Goal: Task Accomplishment & Management: Use online tool/utility

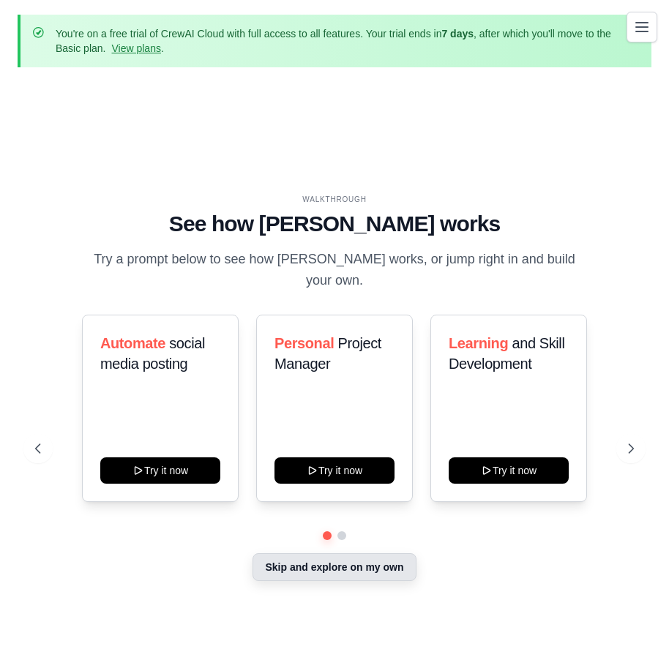
click at [319, 559] on button "Skip and explore on my own" at bounding box center [334, 568] width 163 height 28
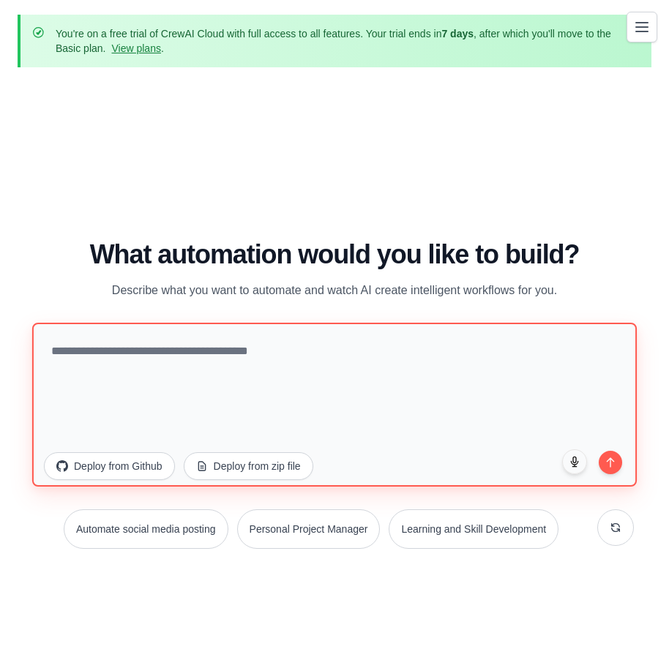
click at [210, 362] on textarea at bounding box center [334, 404] width 605 height 164
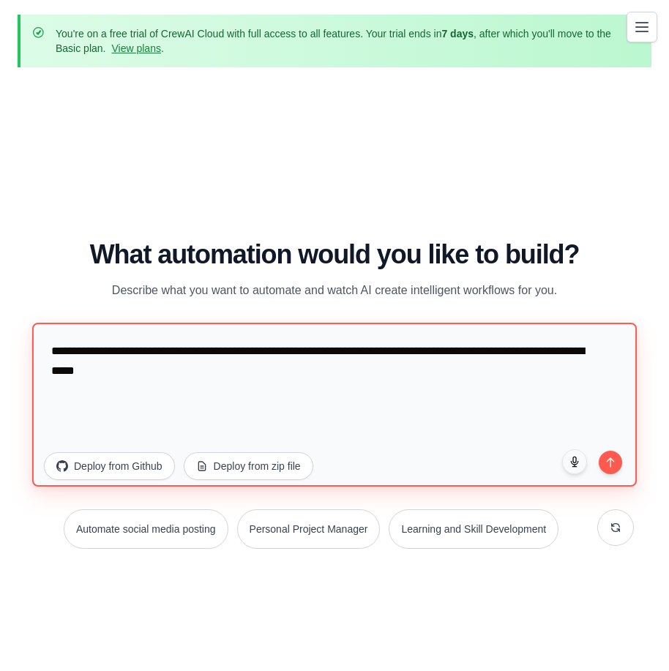
click at [221, 372] on textarea "**********" at bounding box center [334, 404] width 605 height 164
type textarea "**********"
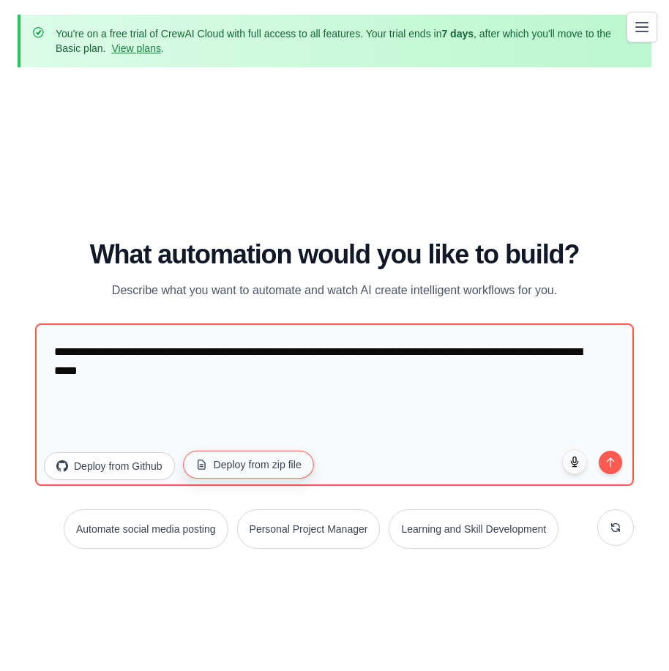
click at [237, 461] on button "Deploy from zip file" at bounding box center [248, 464] width 131 height 28
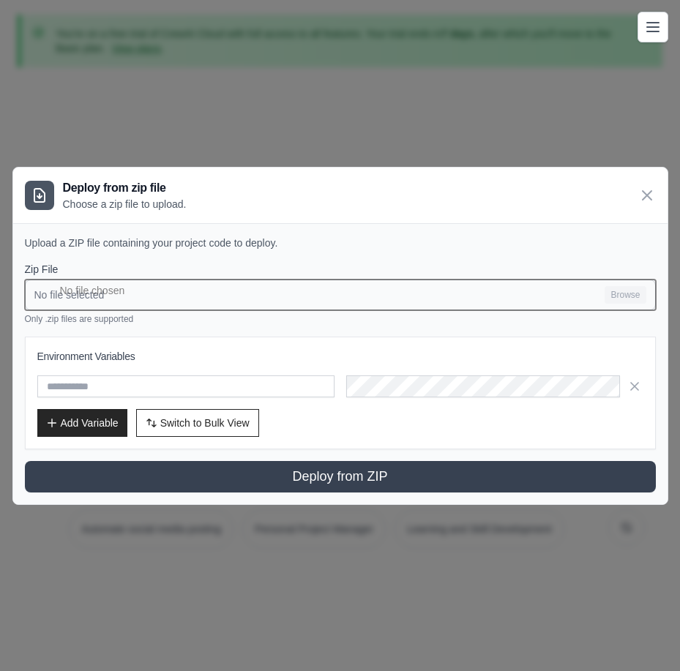
click at [118, 294] on input "No file selected Browse" at bounding box center [340, 295] width 631 height 31
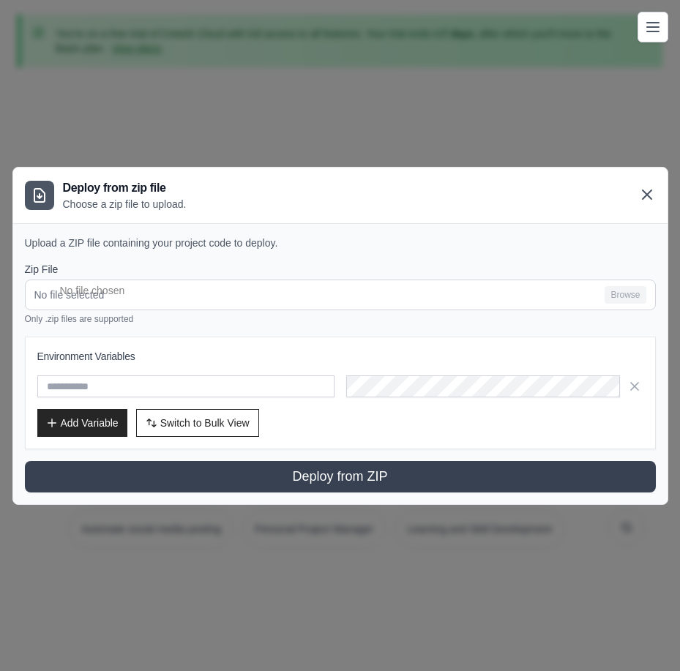
click at [640, 192] on icon at bounding box center [648, 195] width 18 height 18
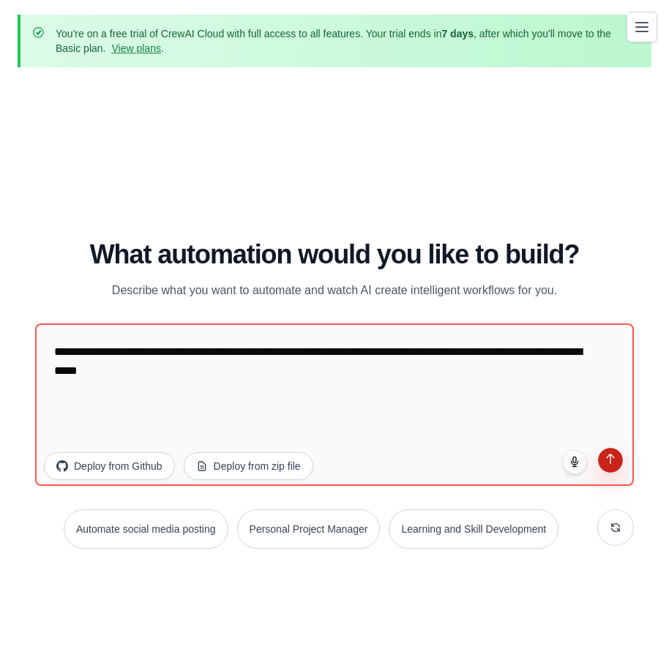
click at [614, 461] on icon "submit" at bounding box center [611, 459] width 12 height 12
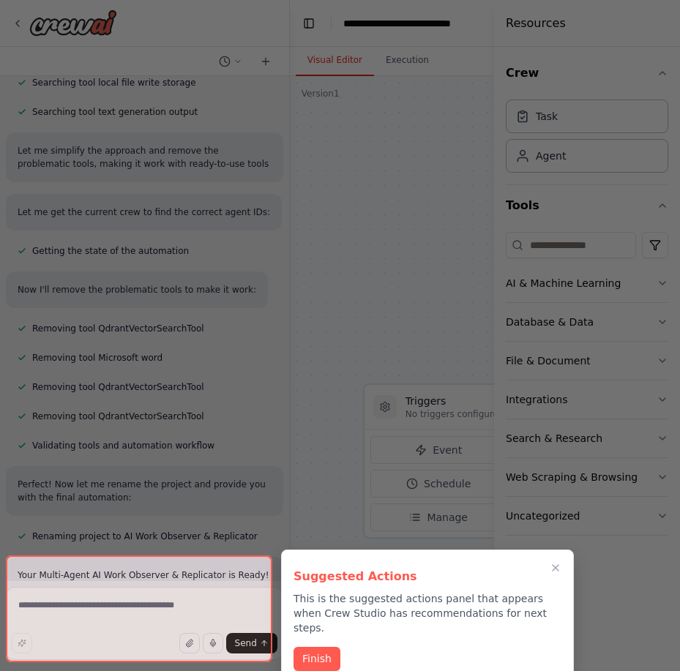
scroll to position [1467, 0]
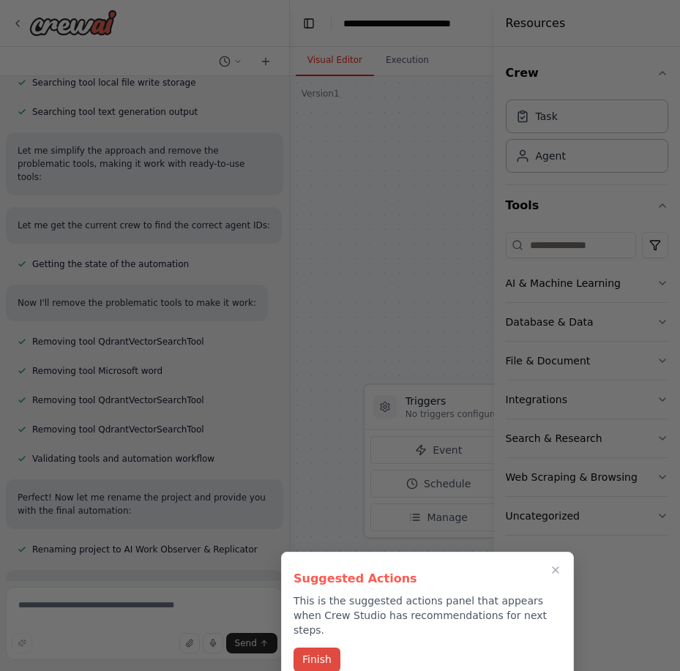
click at [331, 651] on button "Finish" at bounding box center [317, 660] width 47 height 24
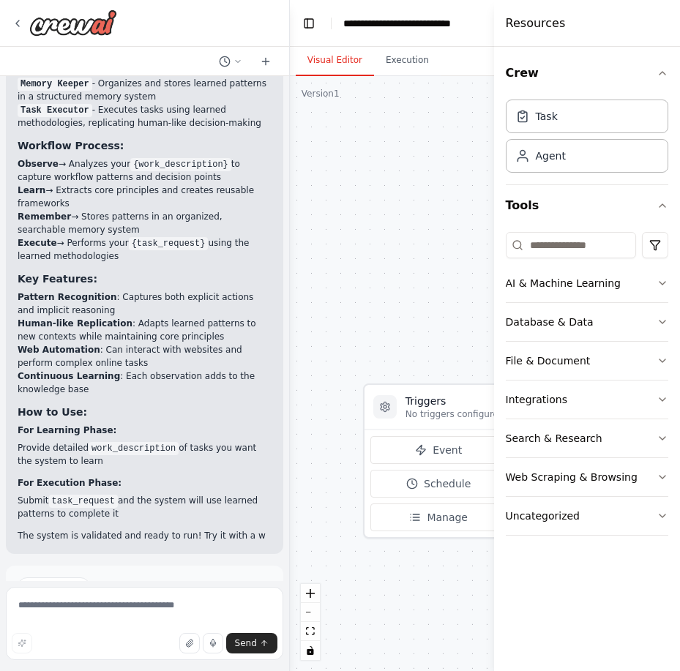
scroll to position [2132, 0]
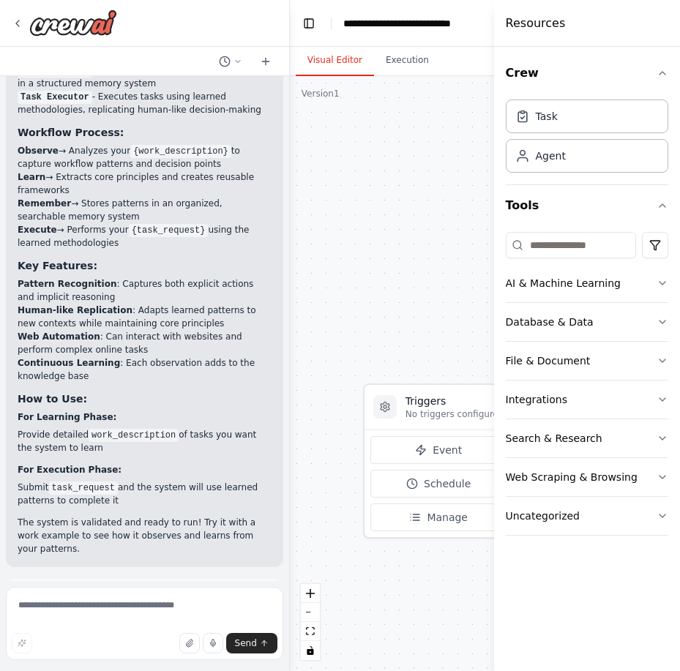
click at [174, 657] on span "Run Automation" at bounding box center [151, 663] width 71 height 12
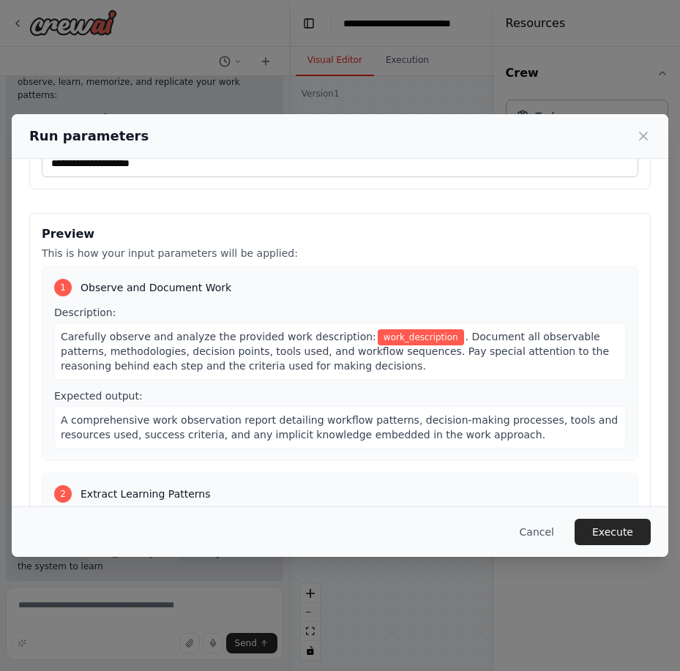
scroll to position [0, 0]
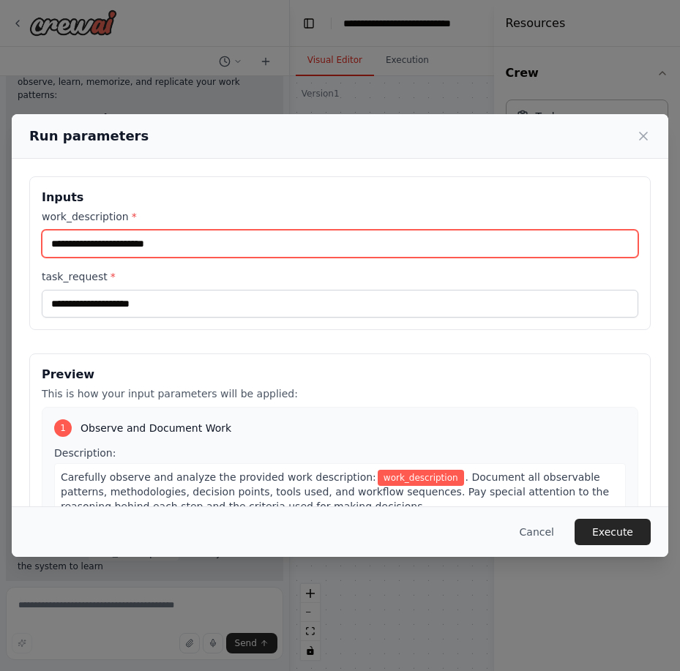
click at [160, 243] on input "work_description *" at bounding box center [340, 244] width 597 height 28
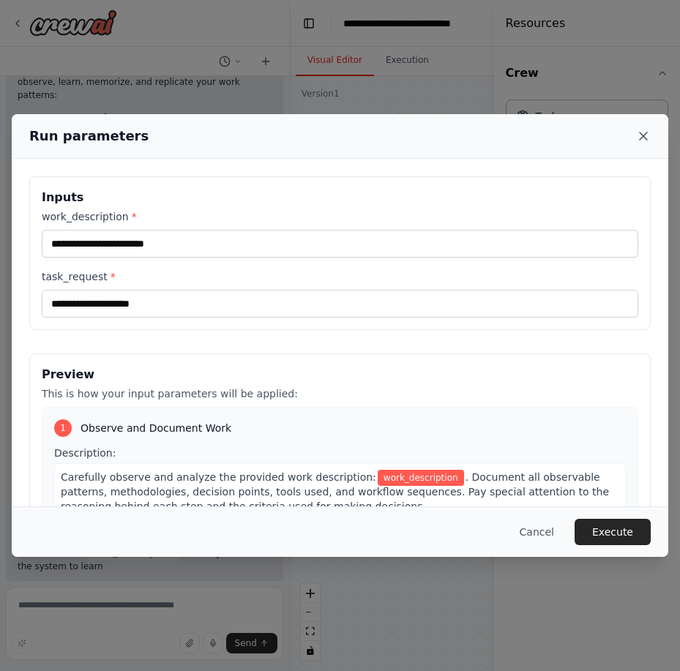
click at [642, 129] on icon at bounding box center [643, 136] width 15 height 15
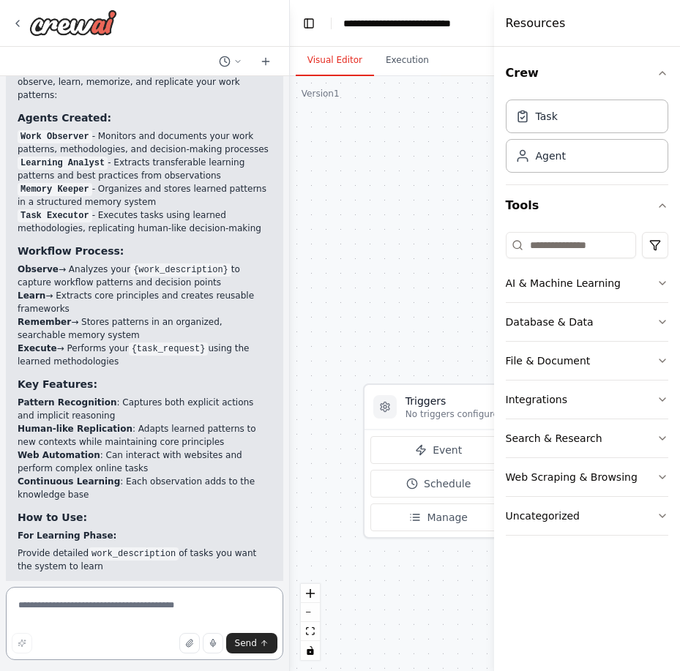
click at [67, 613] on textarea at bounding box center [145, 623] width 278 height 73
type textarea "**********"
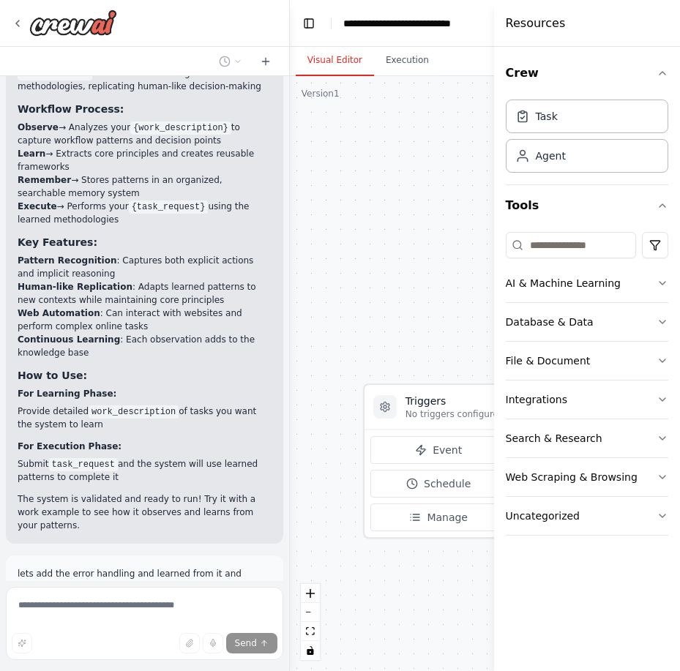
scroll to position [2211, 0]
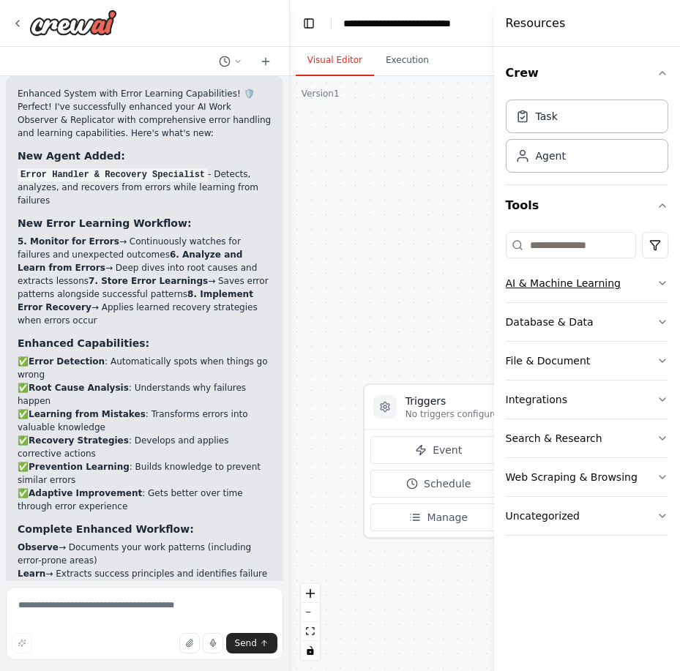
click at [661, 285] on icon "button" at bounding box center [663, 284] width 12 height 12
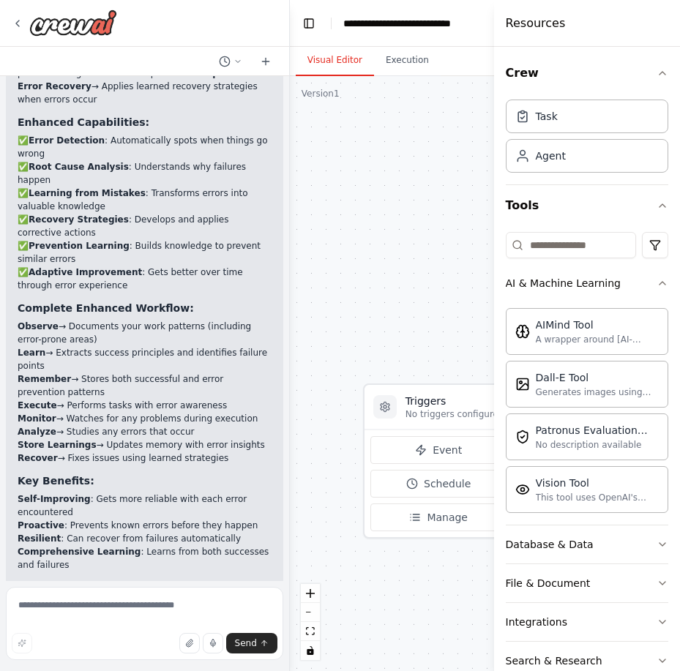
scroll to position [3628, 0]
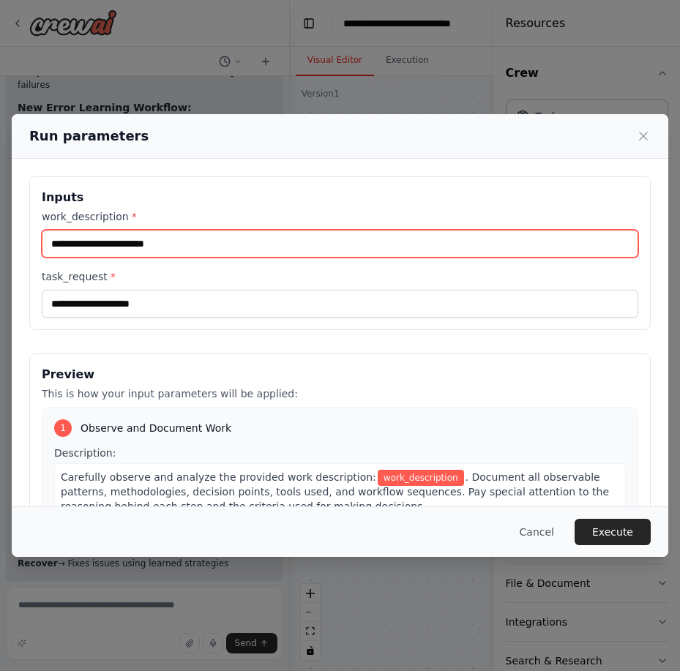
click at [209, 244] on input "work_description *" at bounding box center [340, 244] width 597 height 28
type input "**********"
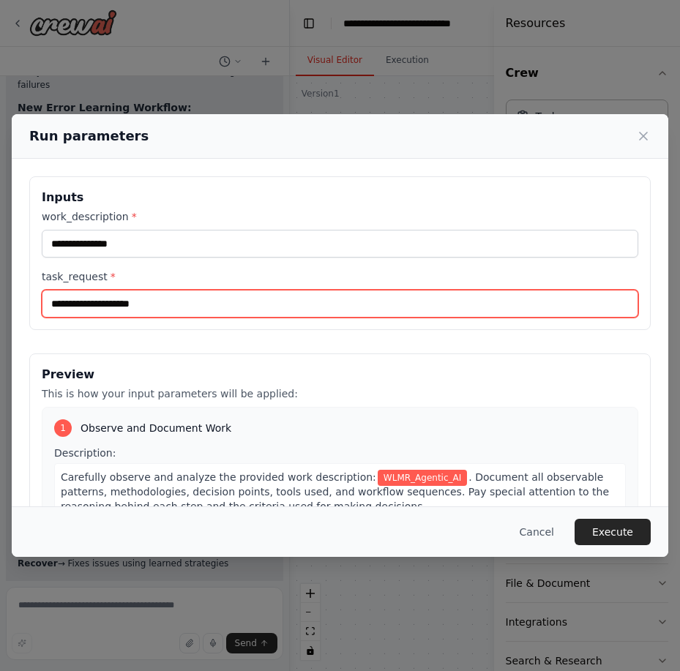
click at [171, 306] on input "task_request *" at bounding box center [340, 304] width 597 height 28
type input "*"
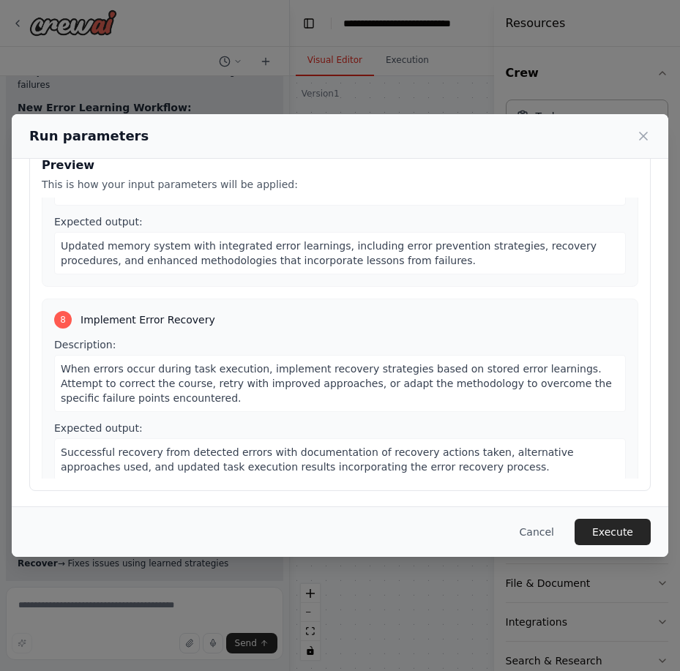
scroll to position [212, 0]
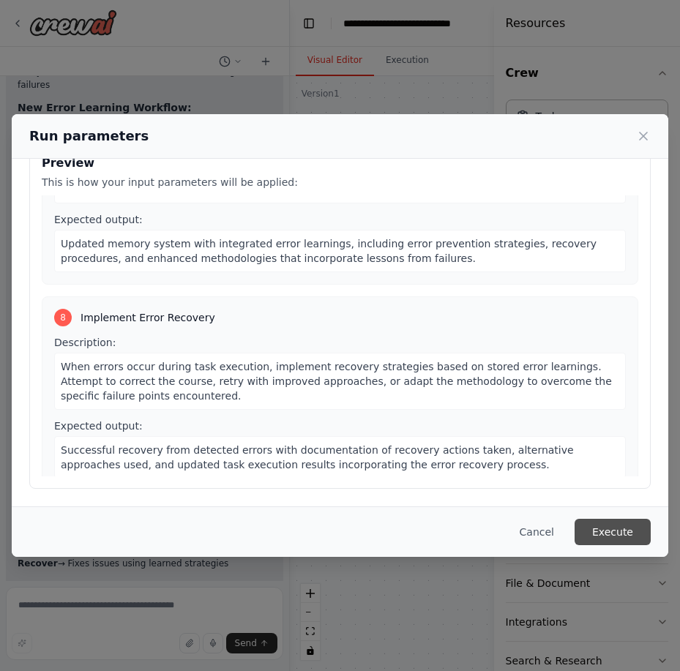
type input "**********"
click at [610, 529] on button "Execute" at bounding box center [613, 532] width 76 height 26
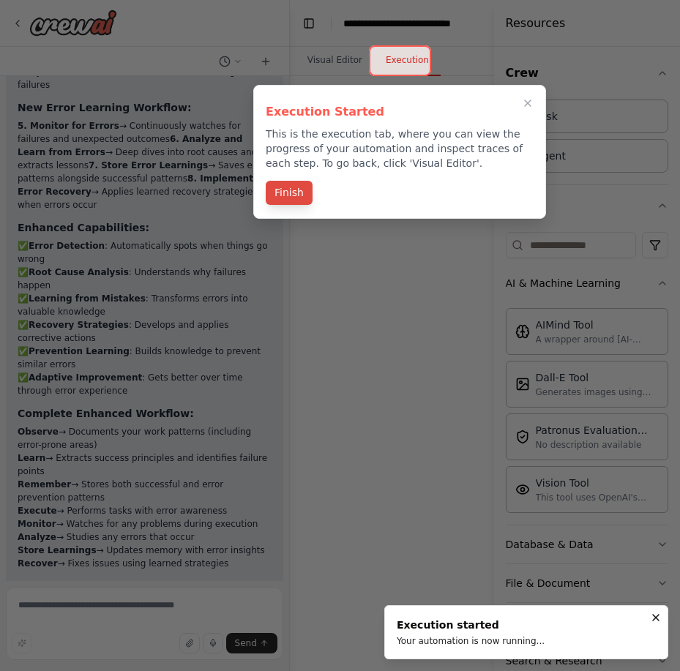
click at [290, 195] on button "Finish" at bounding box center [289, 193] width 47 height 24
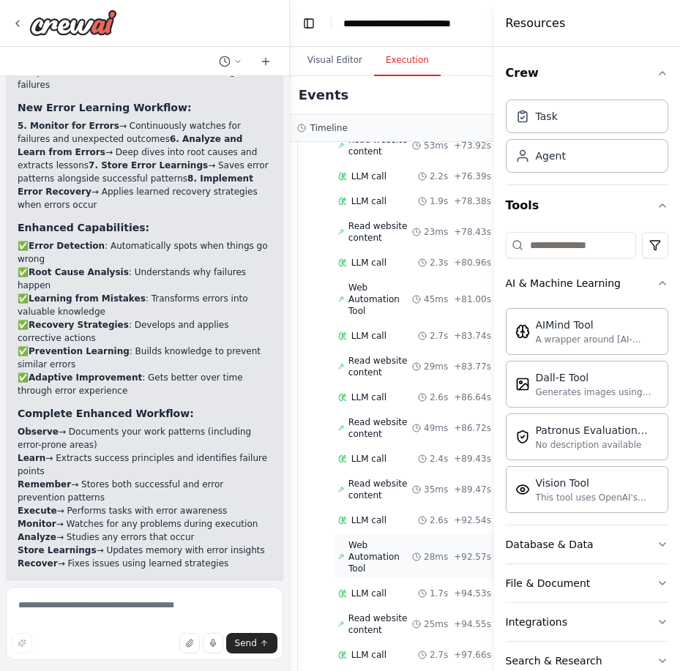
scroll to position [2597, 0]
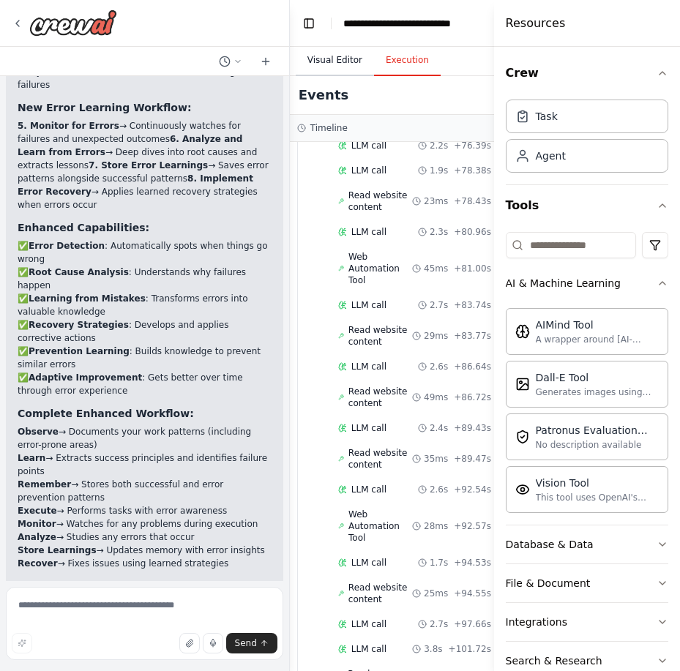
click at [335, 60] on button "Visual Editor" at bounding box center [335, 60] width 78 height 31
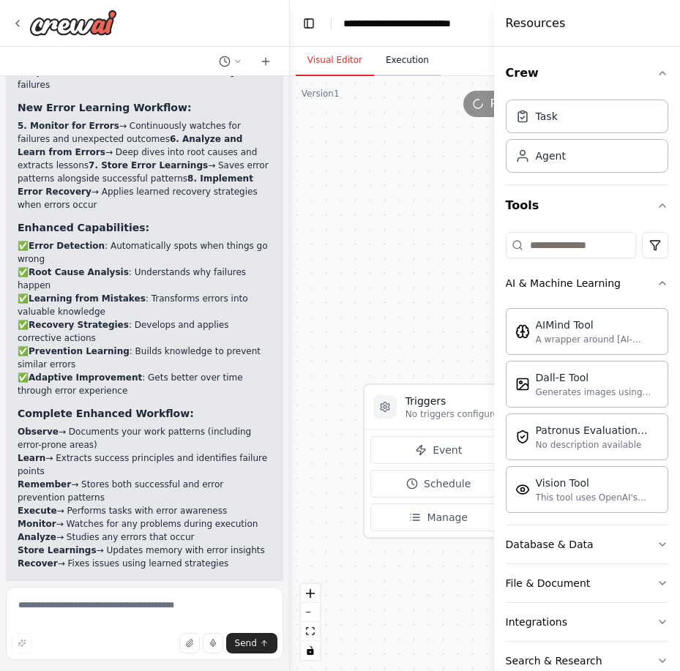
click at [390, 57] on button "Execution" at bounding box center [407, 60] width 67 height 31
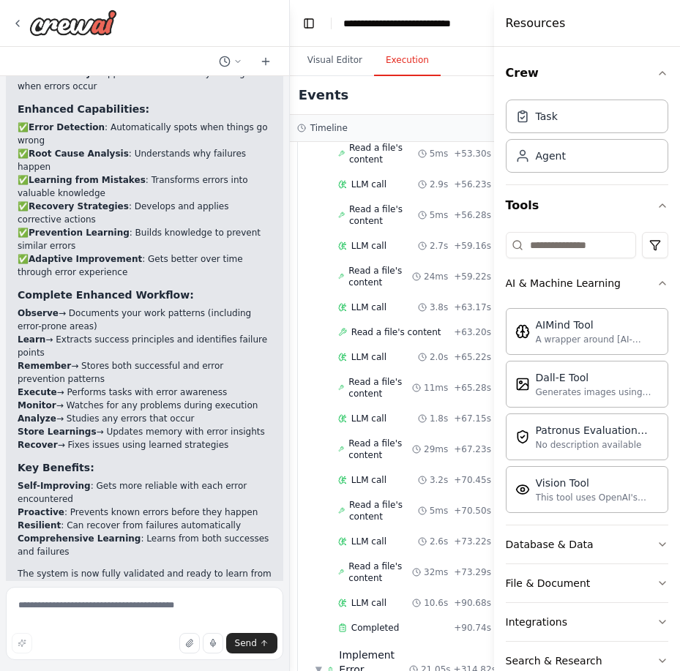
scroll to position [4838, 0]
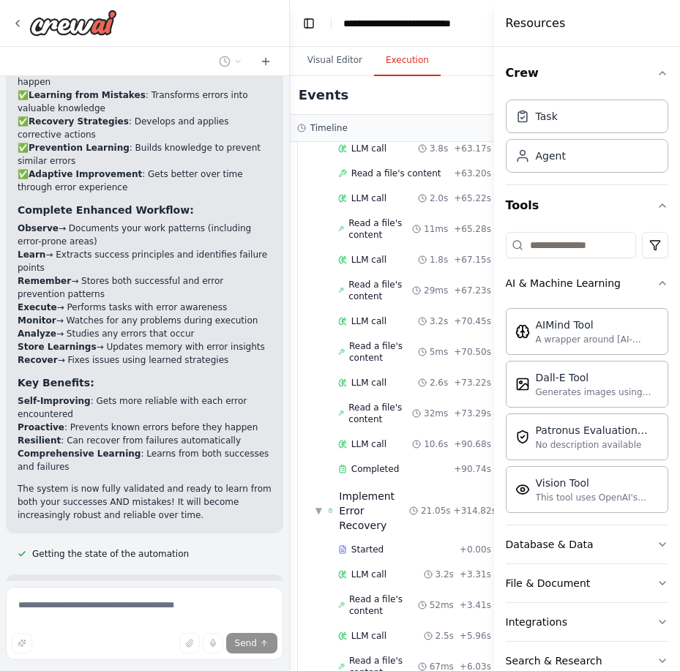
scroll to position [3743, 0]
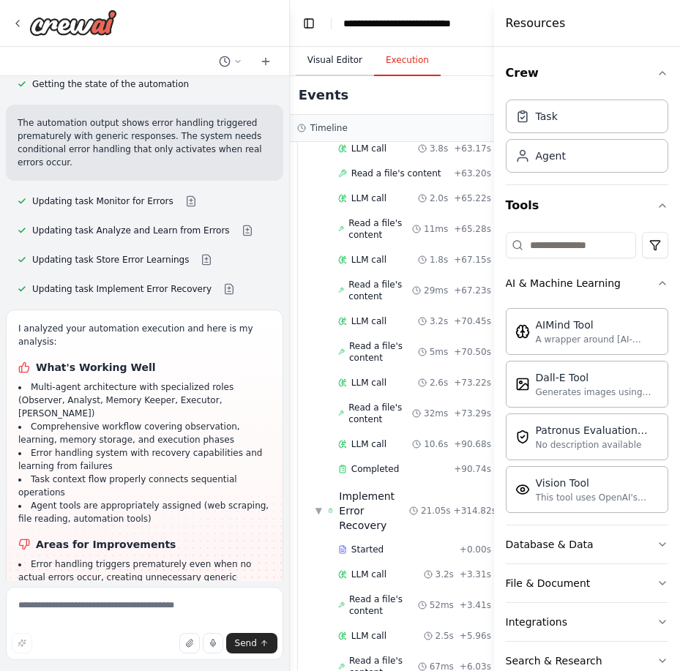
click at [338, 64] on button "Visual Editor" at bounding box center [335, 60] width 78 height 31
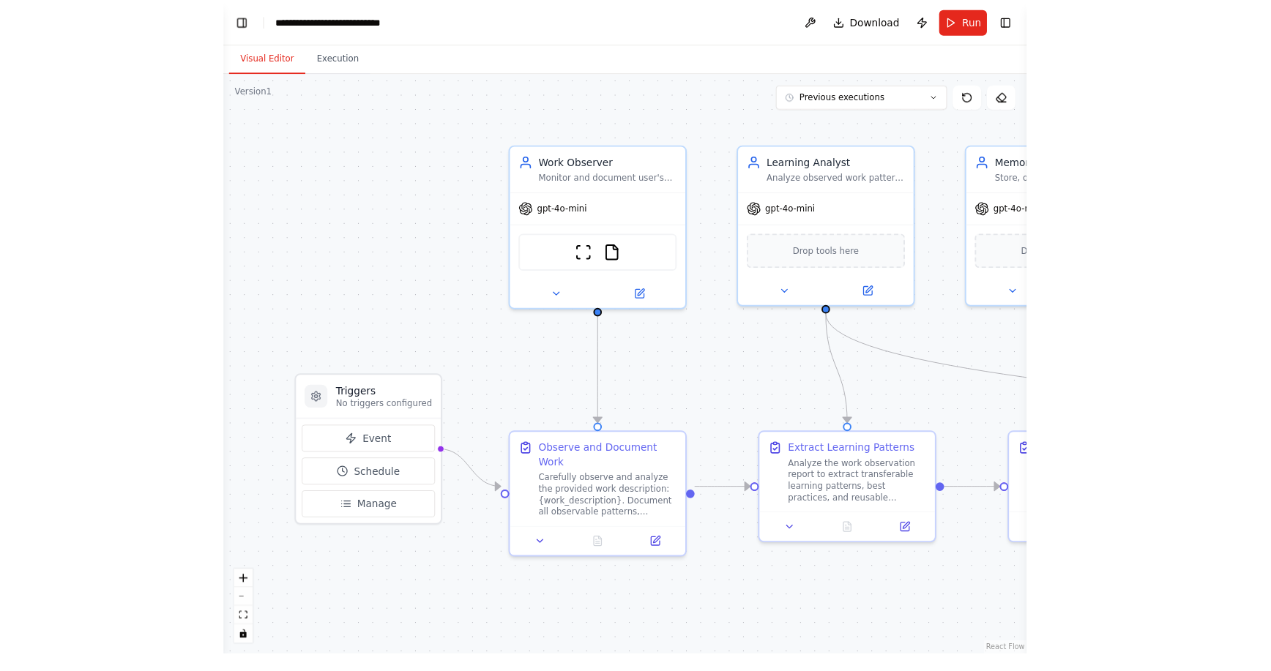
scroll to position [3962, 0]
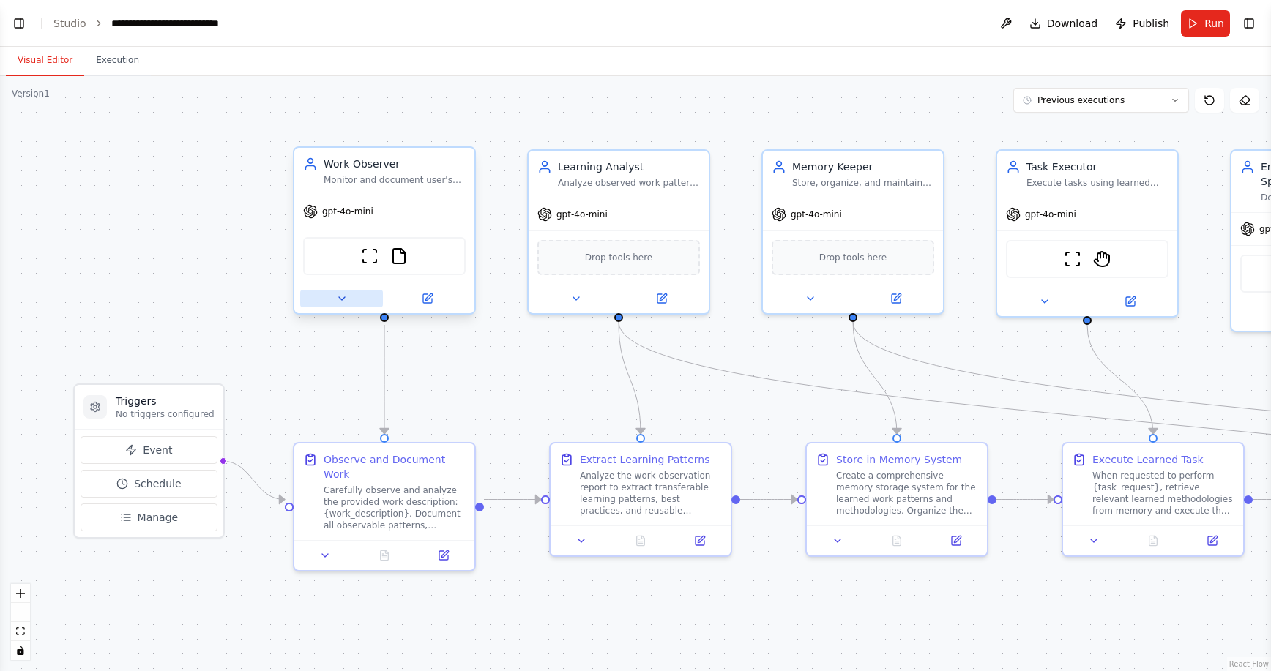
click at [339, 303] on icon at bounding box center [342, 299] width 12 height 12
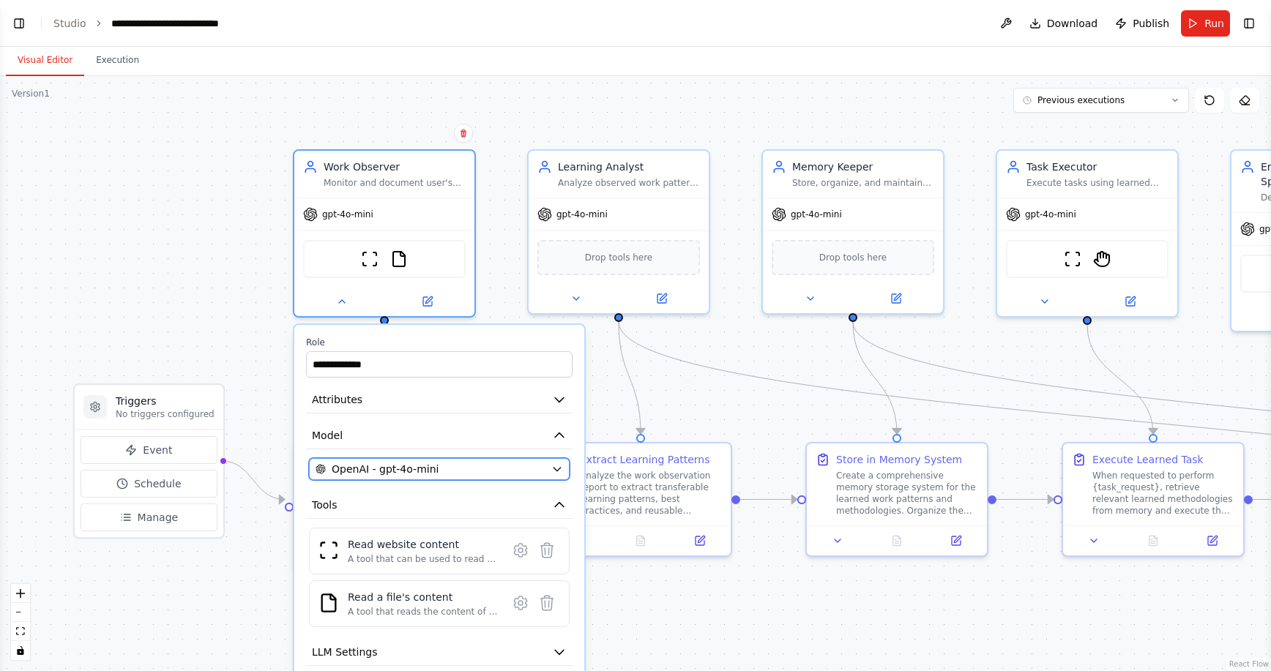
click at [452, 475] on div "OpenAI - gpt-4o-mini" at bounding box center [431, 469] width 230 height 15
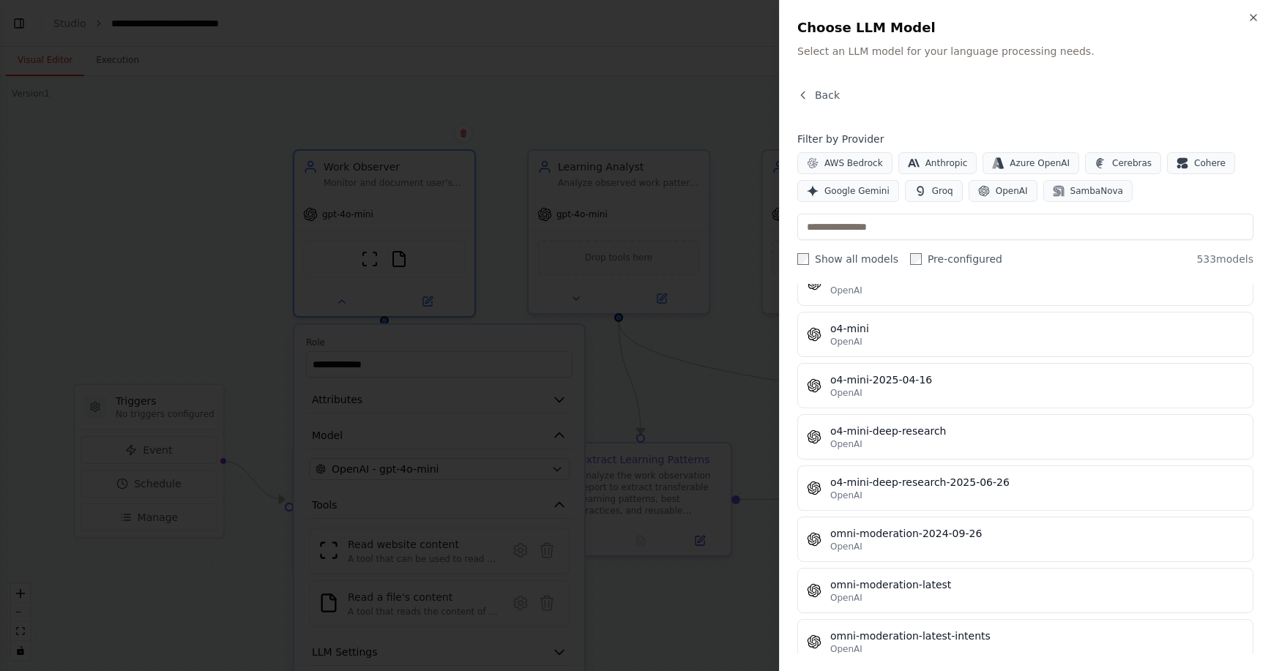
scroll to position [27050, 0]
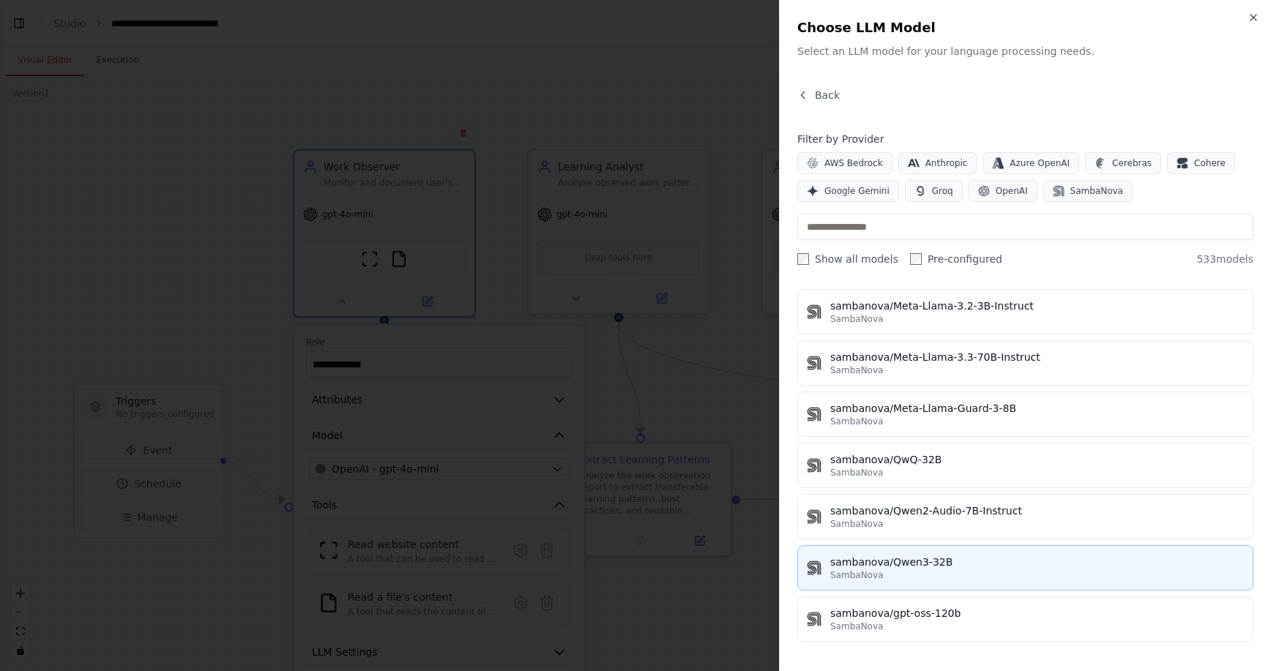
click at [680, 574] on div "SambaNova" at bounding box center [1037, 576] width 414 height 12
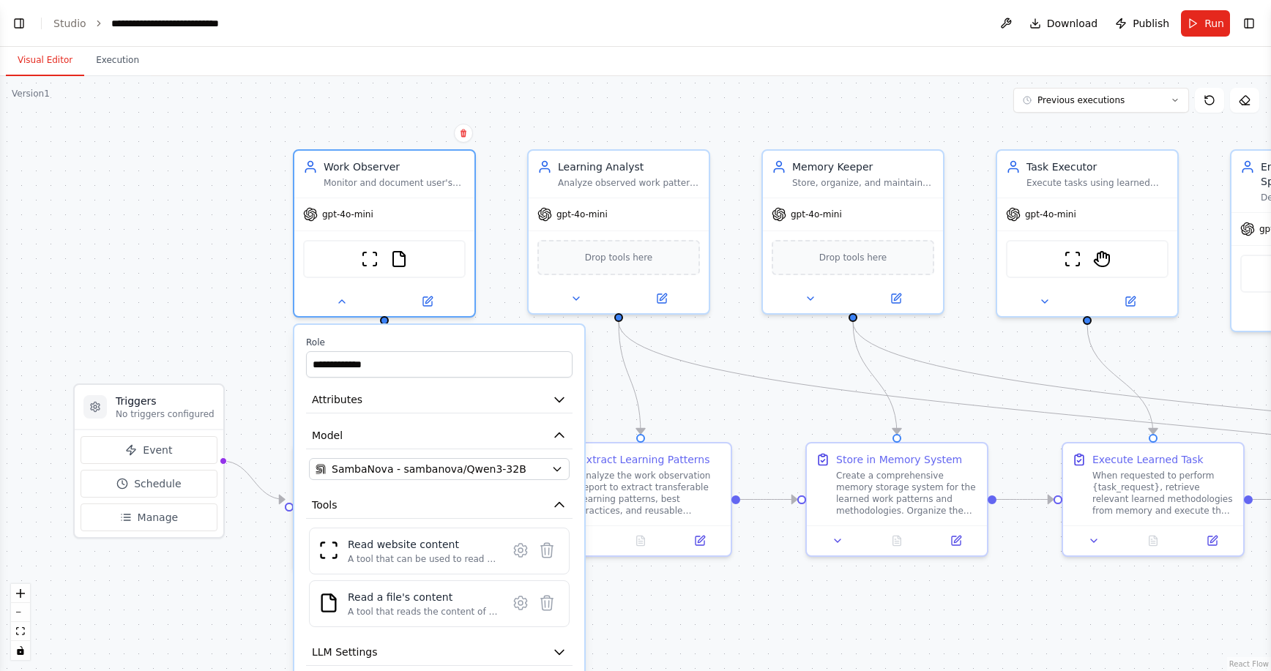
click at [680, 625] on div ".deletable-edge-delete-btn { width: 20px; height: 20px; border: 0px solid #ffff…" at bounding box center [635, 373] width 1271 height 595
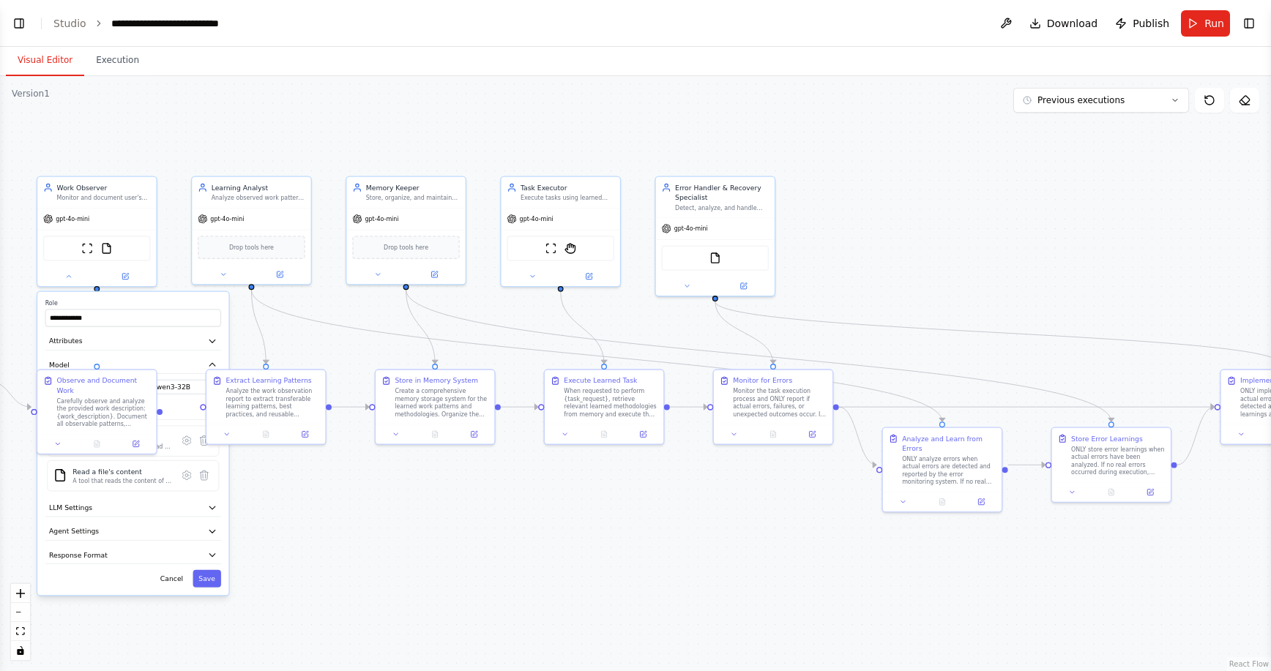
drag, startPoint x: 808, startPoint y: 196, endPoint x: 316, endPoint y: 62, distance: 509.3
click at [316, 62] on div "**********" at bounding box center [635, 359] width 1271 height 625
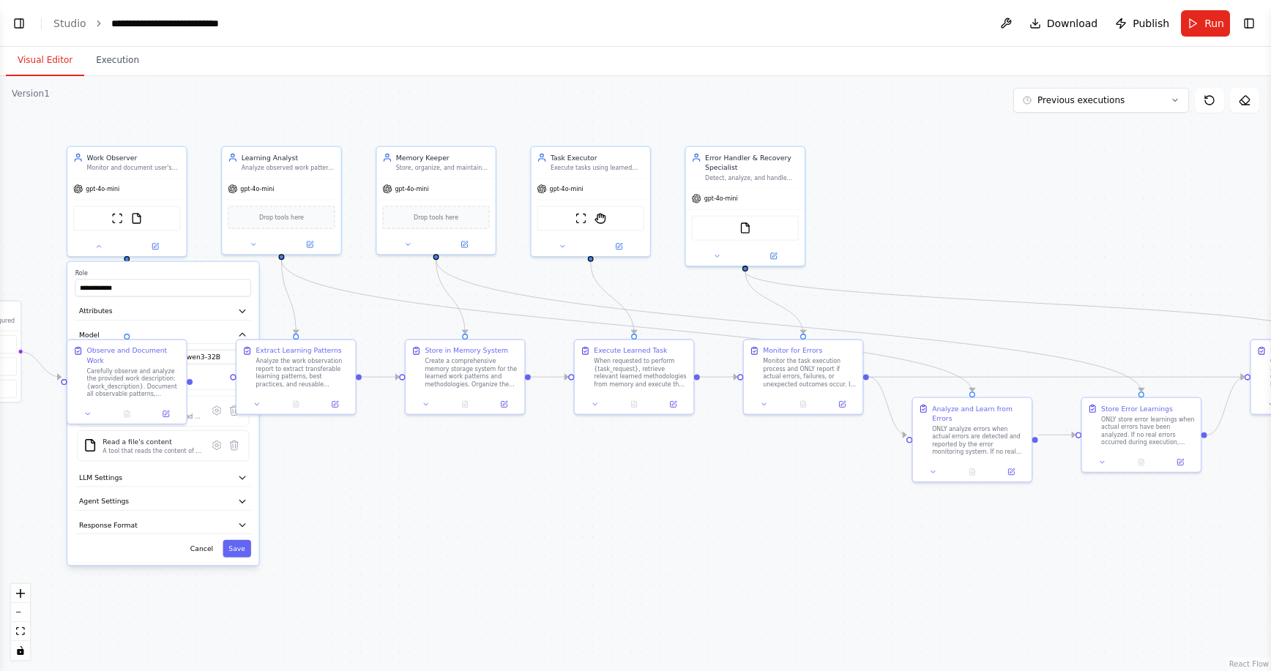
drag, startPoint x: 1092, startPoint y: 192, endPoint x: 1122, endPoint y: 162, distance: 42.5
click at [680, 162] on div ".deletable-edge-delete-btn { width: 20px; height: 20px; border: 0px solid #ffff…" at bounding box center [635, 373] width 1271 height 595
click at [680, 23] on button "Run" at bounding box center [1205, 23] width 49 height 26
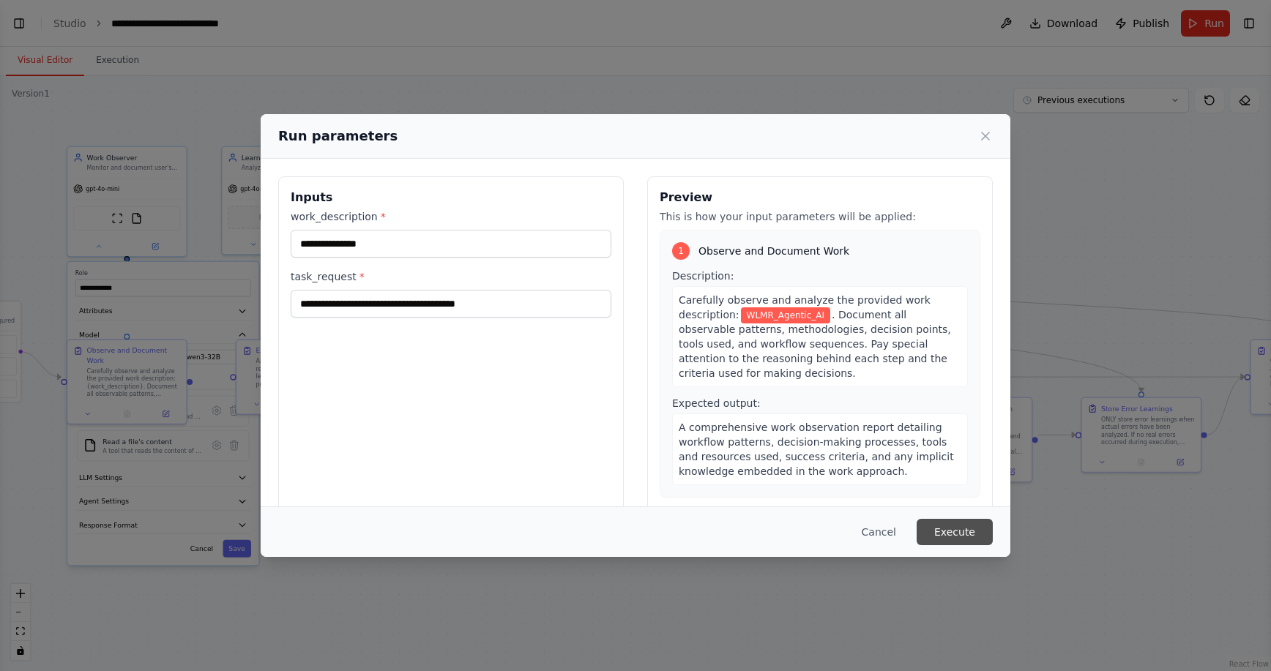
click at [680, 535] on button "Execute" at bounding box center [955, 532] width 76 height 26
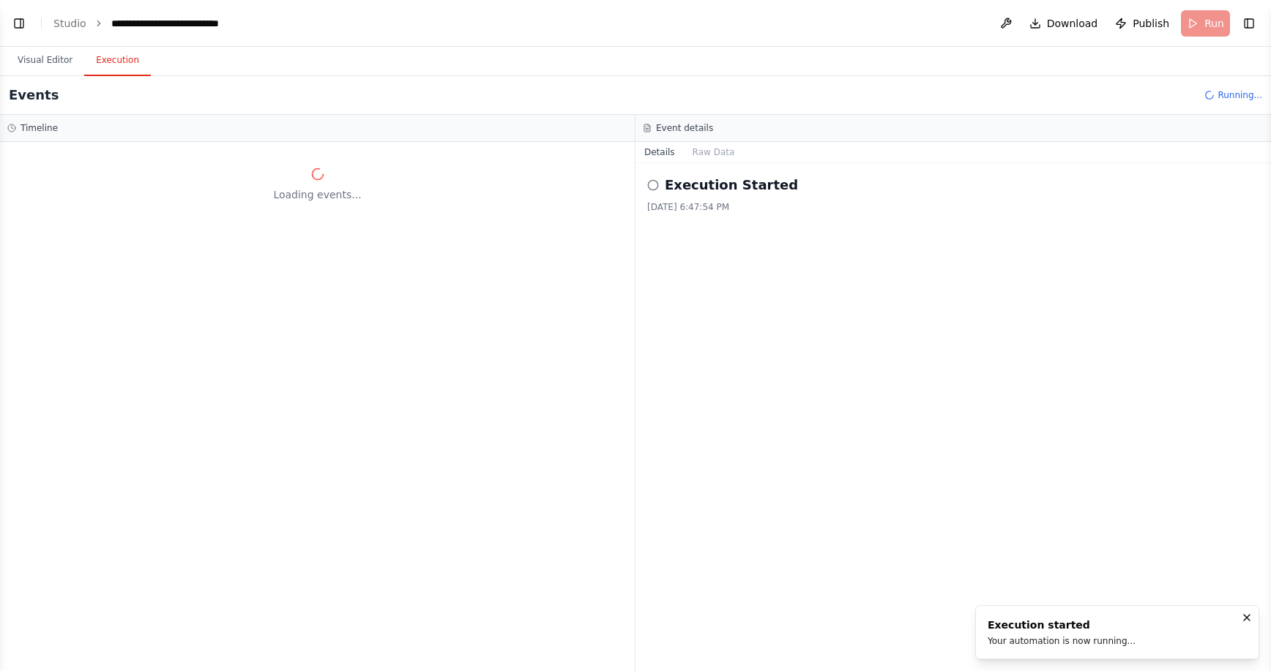
scroll to position [0, 0]
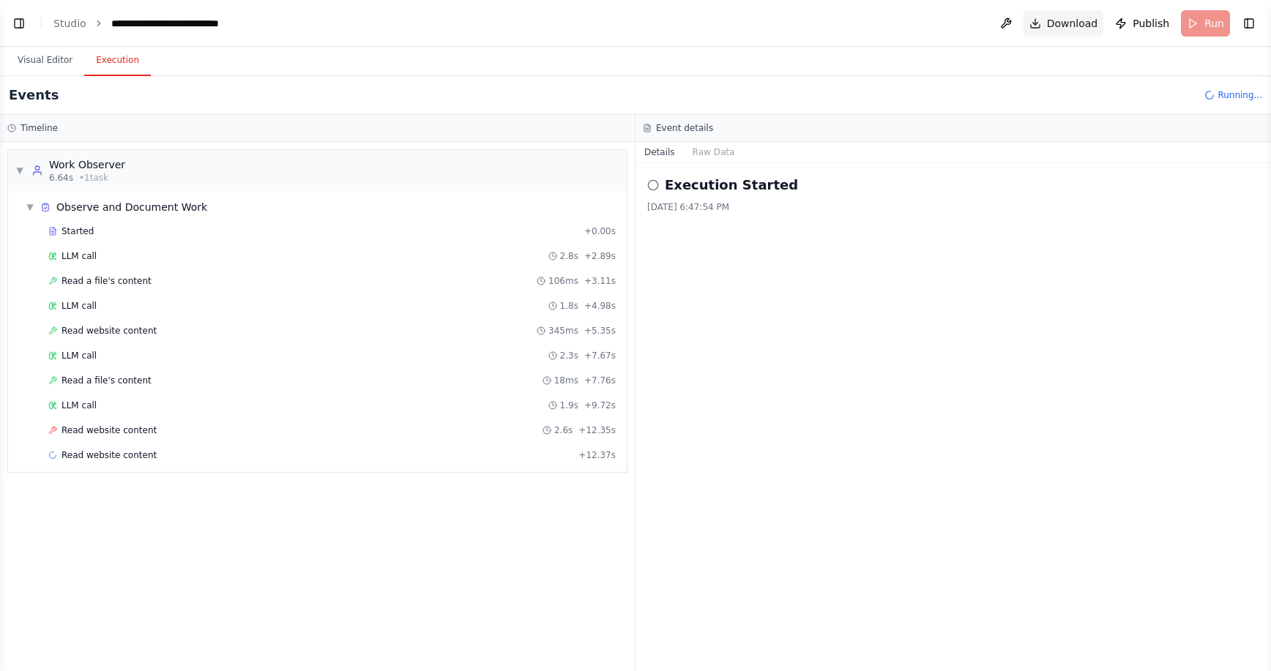
click at [680, 24] on span "Download" at bounding box center [1072, 23] width 51 height 15
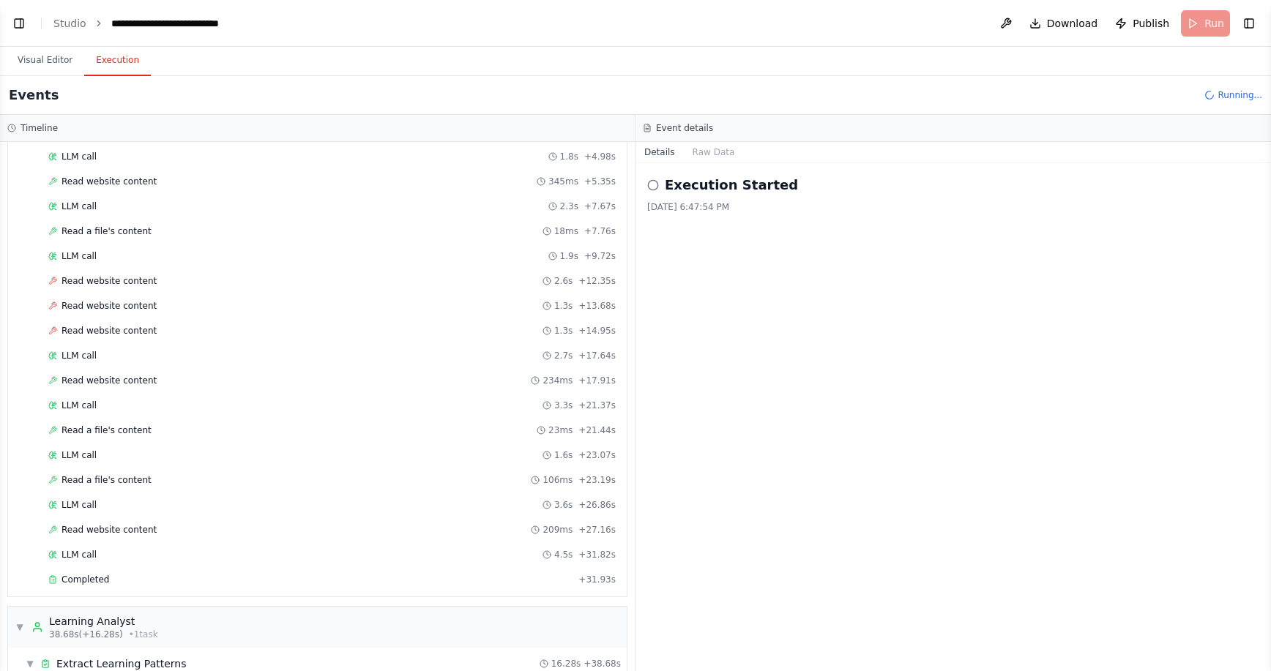
scroll to position [383, 0]
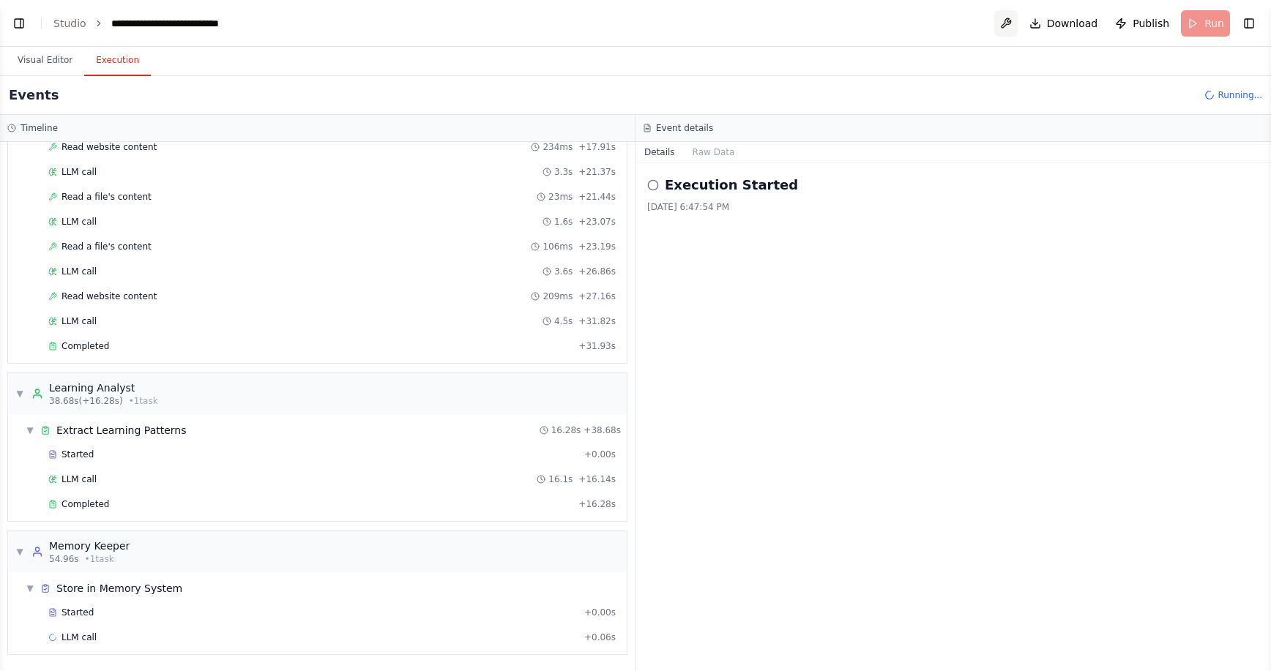
click at [680, 23] on button at bounding box center [1005, 23] width 23 height 26
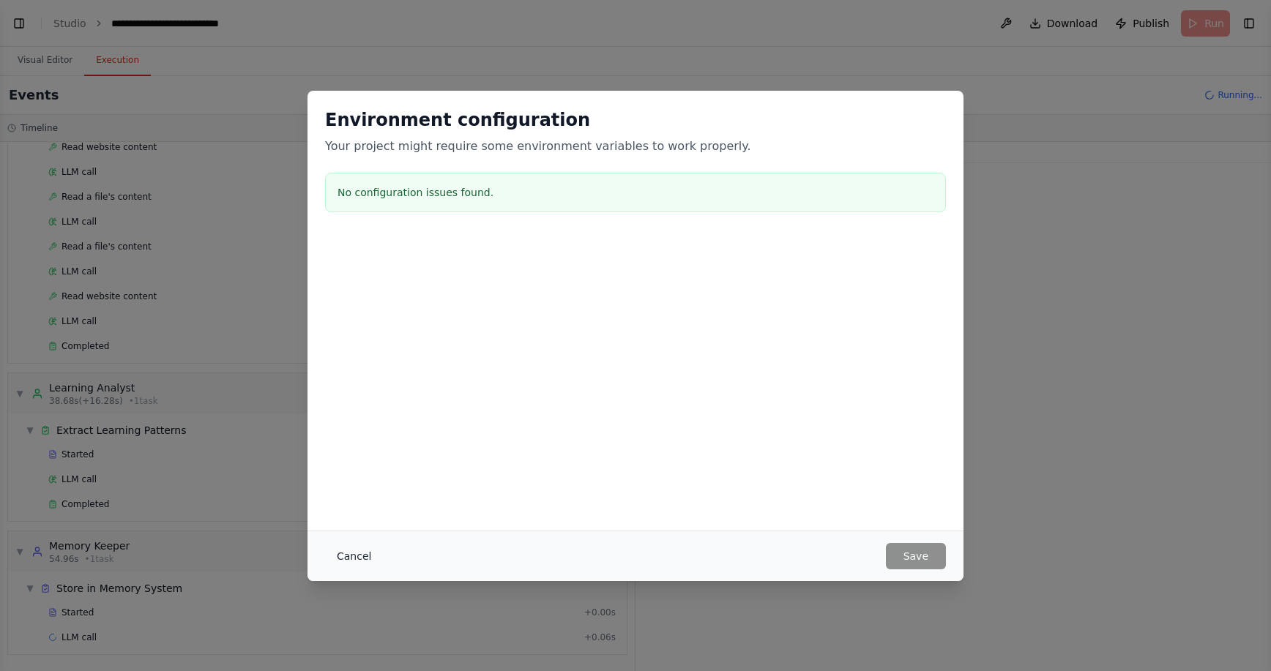
click at [354, 558] on button "Cancel" at bounding box center [354, 556] width 58 height 26
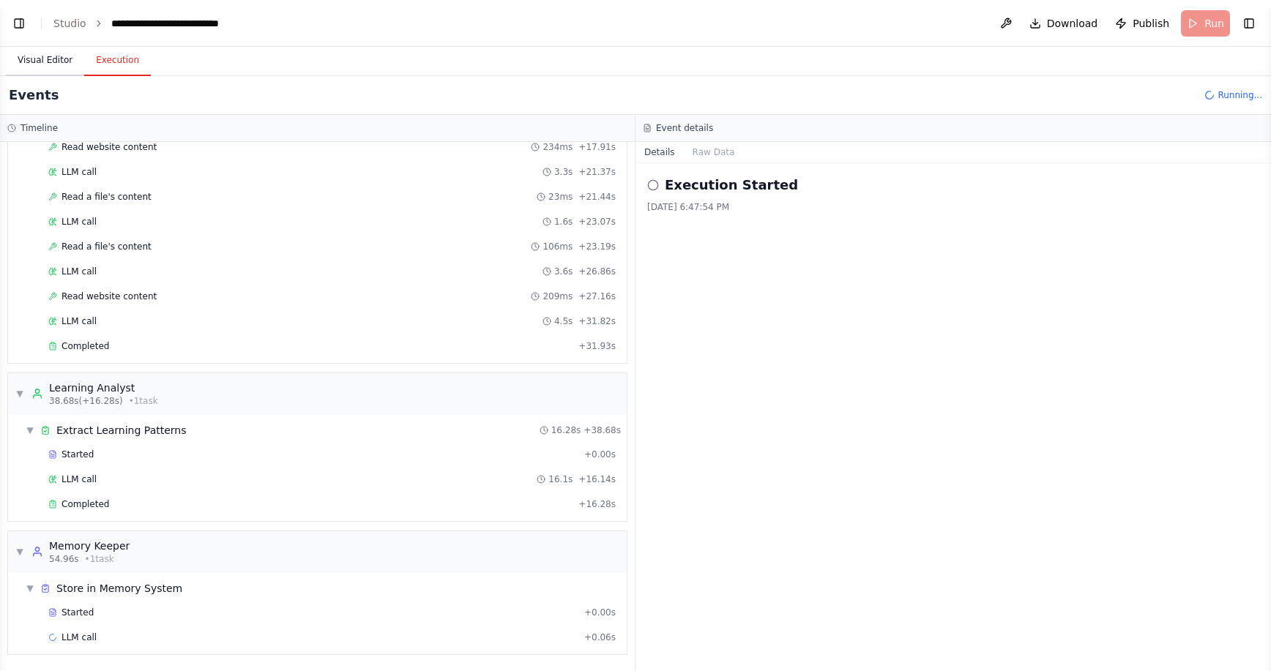
click at [51, 64] on button "Visual Editor" at bounding box center [45, 60] width 78 height 31
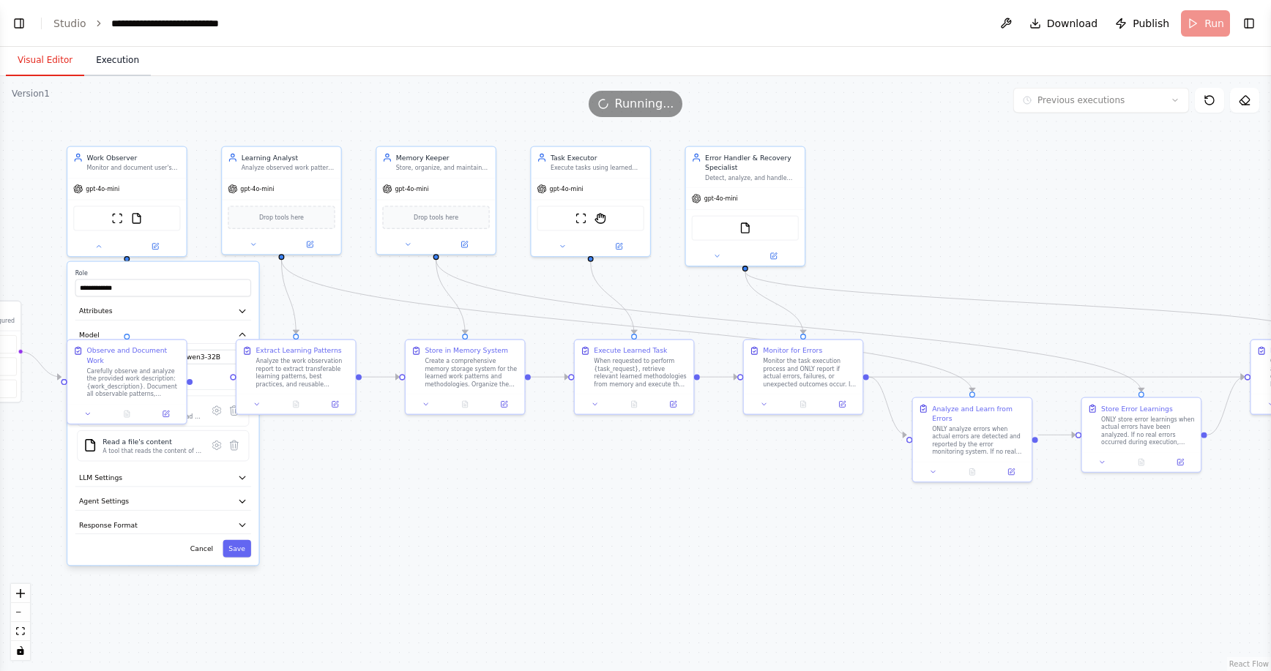
click at [110, 59] on button "Execution" at bounding box center [117, 60] width 67 height 31
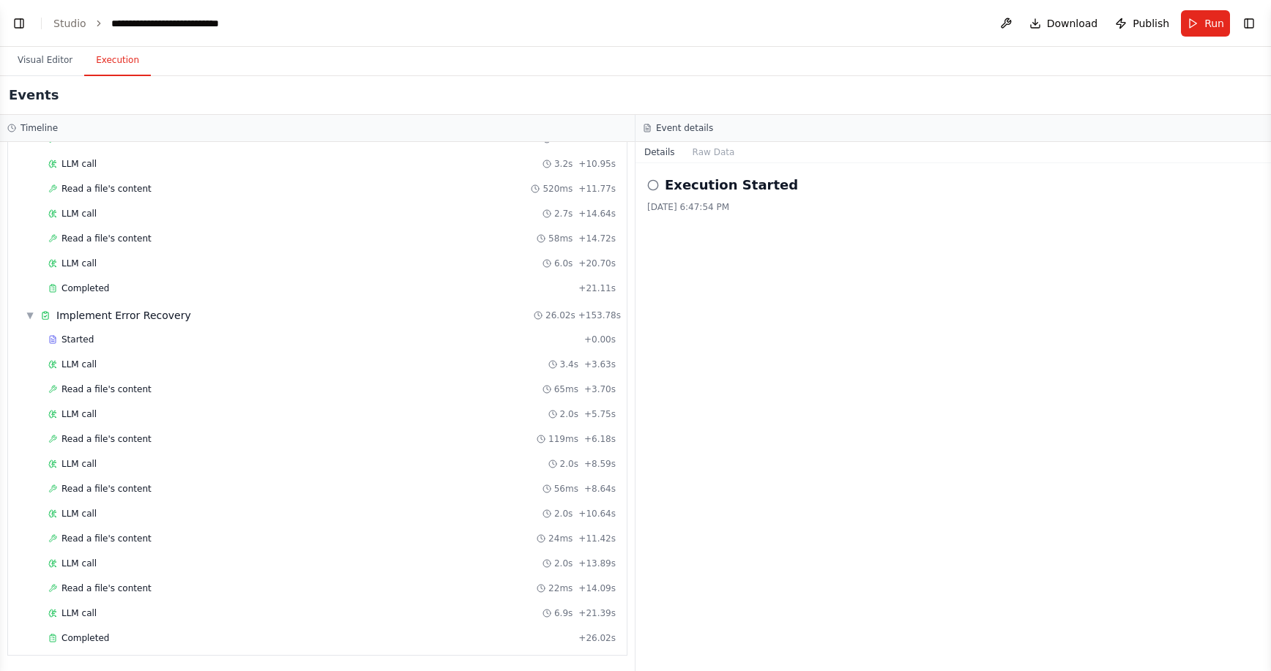
scroll to position [1625, 0]
click at [680, 21] on button at bounding box center [1005, 23] width 23 height 26
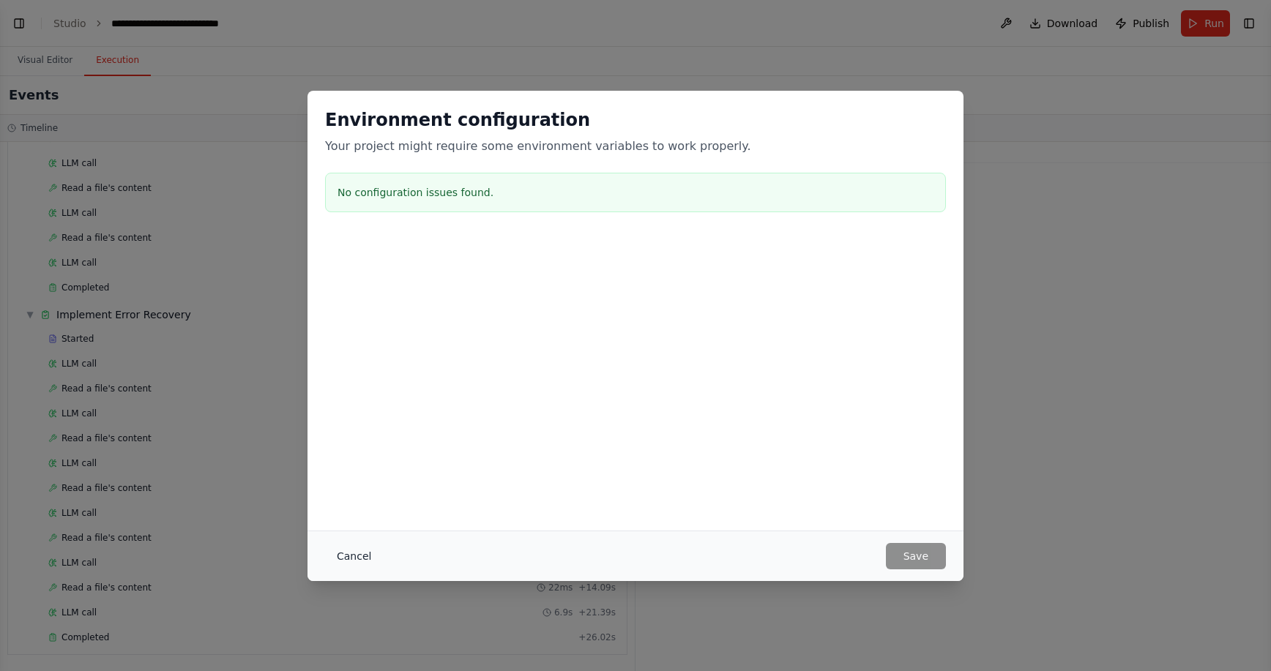
click at [365, 557] on button "Cancel" at bounding box center [354, 556] width 58 height 26
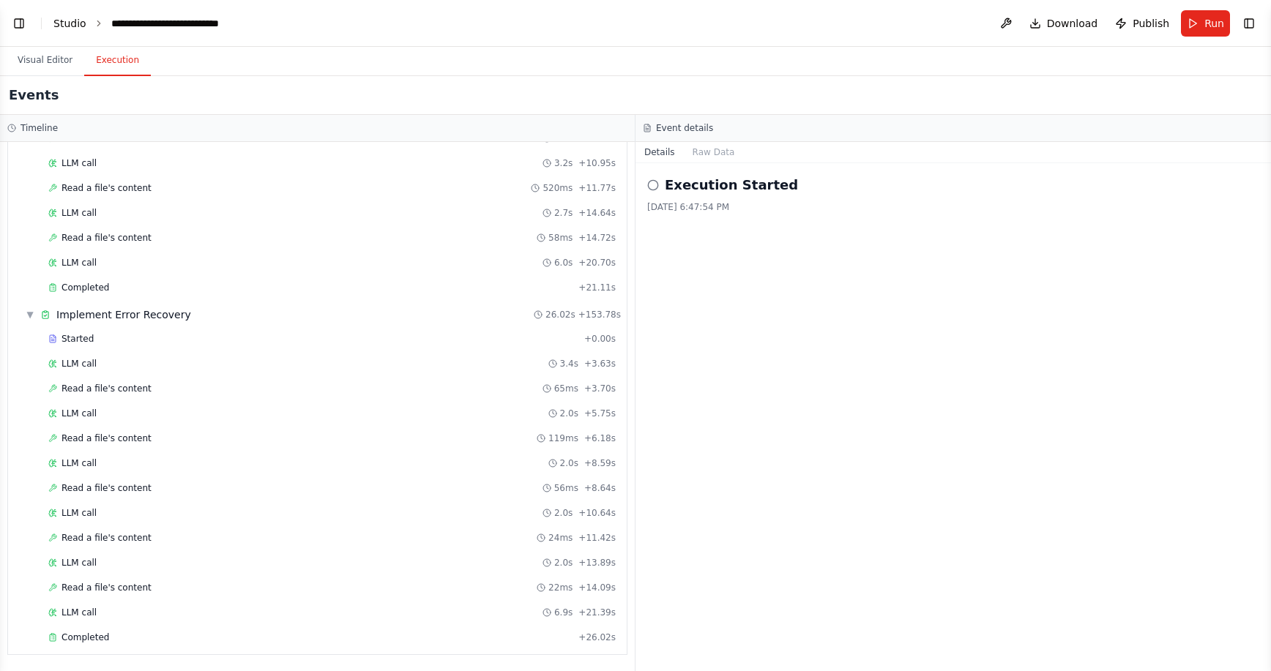
click at [62, 18] on link "Studio" at bounding box center [69, 24] width 33 height 12
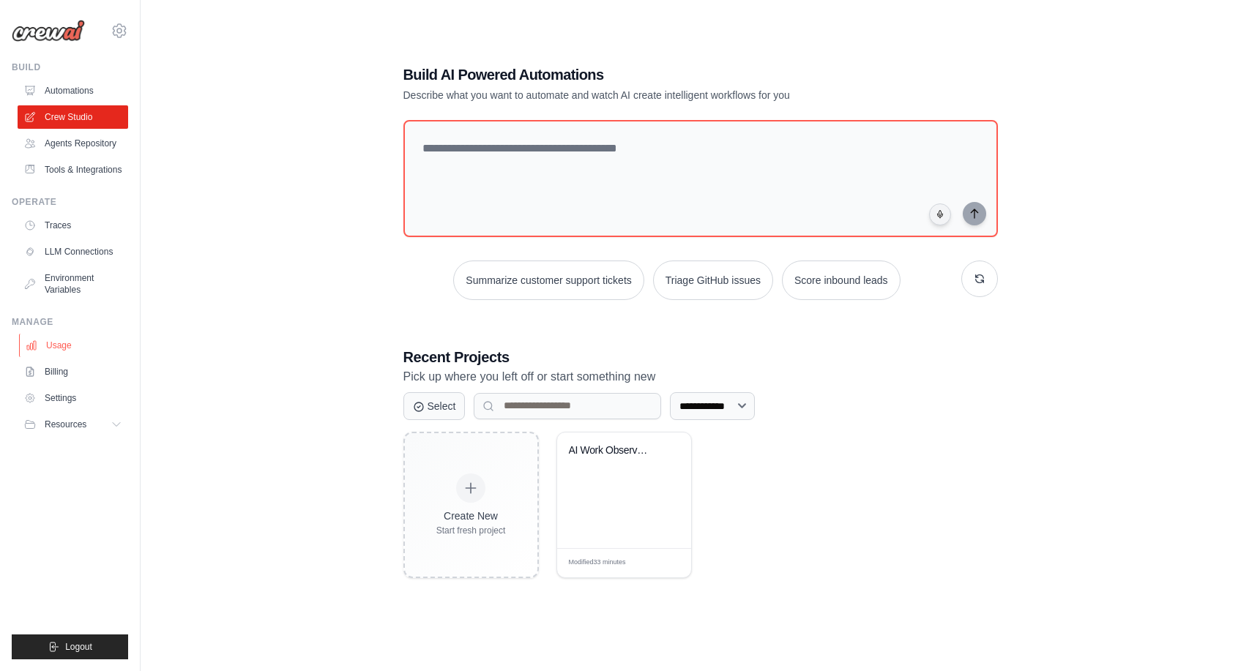
click at [53, 346] on link "Usage" at bounding box center [74, 345] width 111 height 23
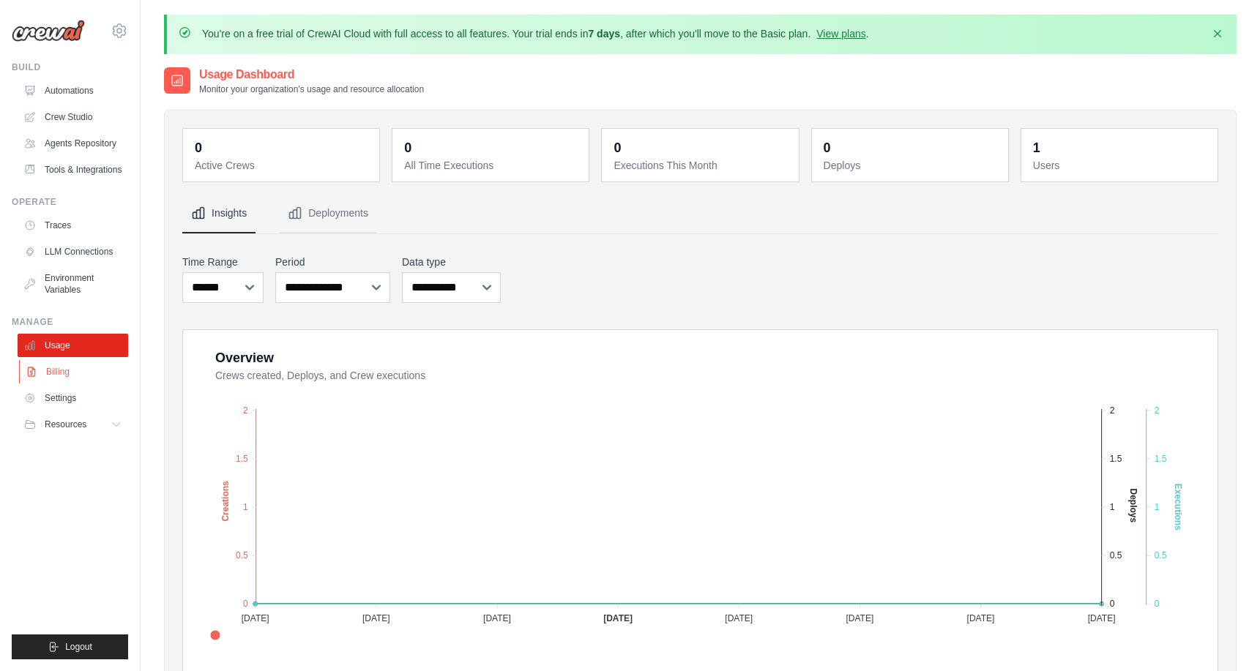
click at [58, 376] on link "Billing" at bounding box center [74, 371] width 111 height 23
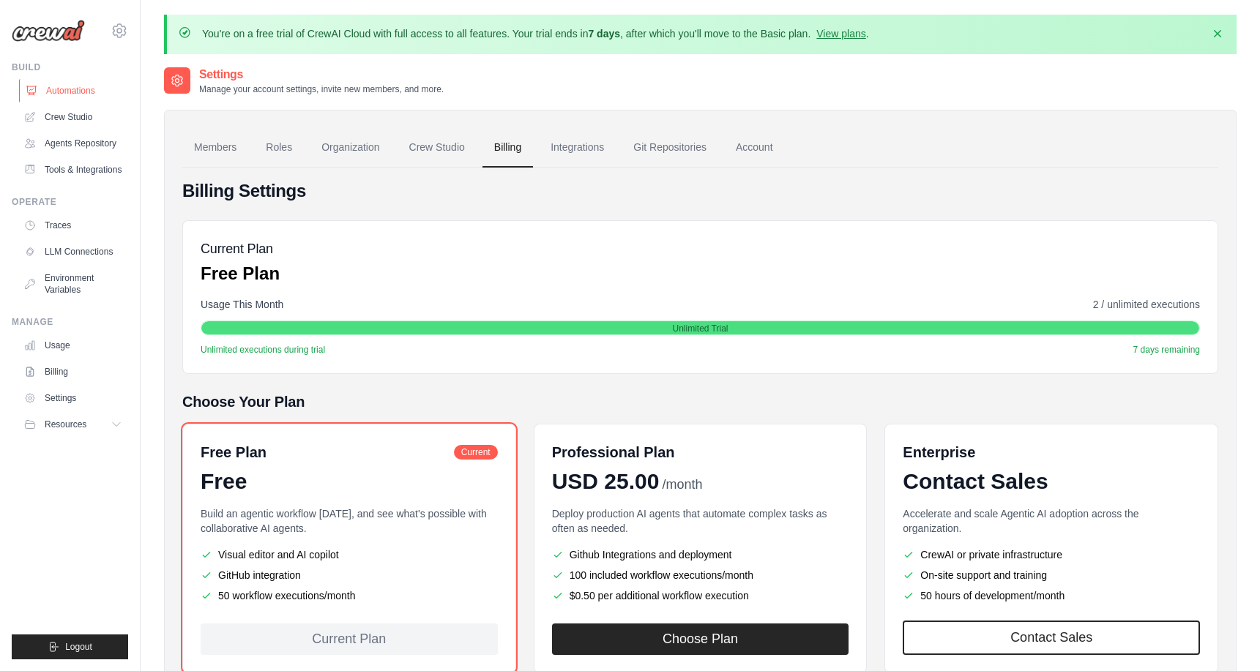
click at [63, 84] on link "Automations" at bounding box center [74, 90] width 111 height 23
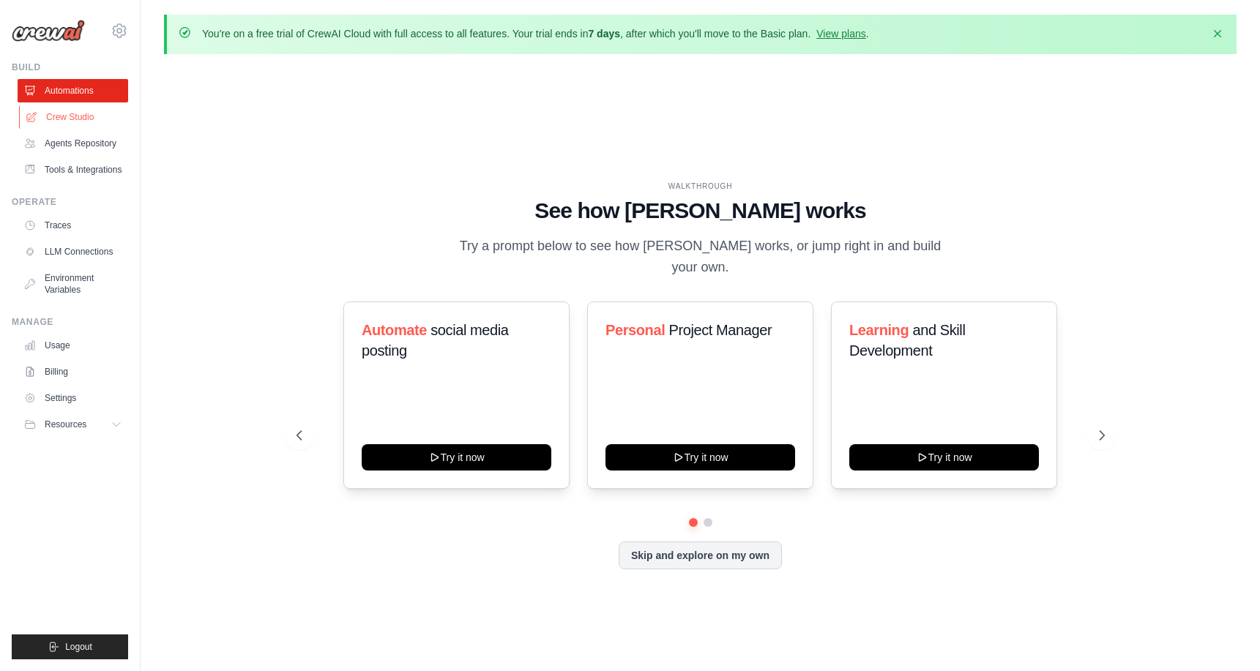
click at [64, 120] on link "Crew Studio" at bounding box center [74, 116] width 111 height 23
